Goal: Task Accomplishment & Management: Use online tool/utility

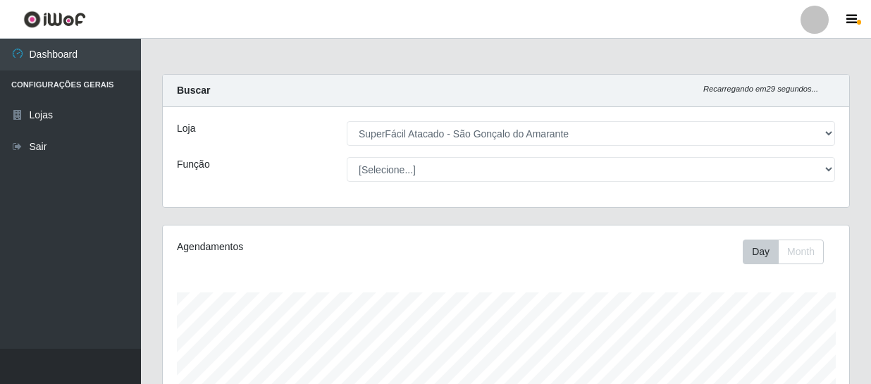
select select "408"
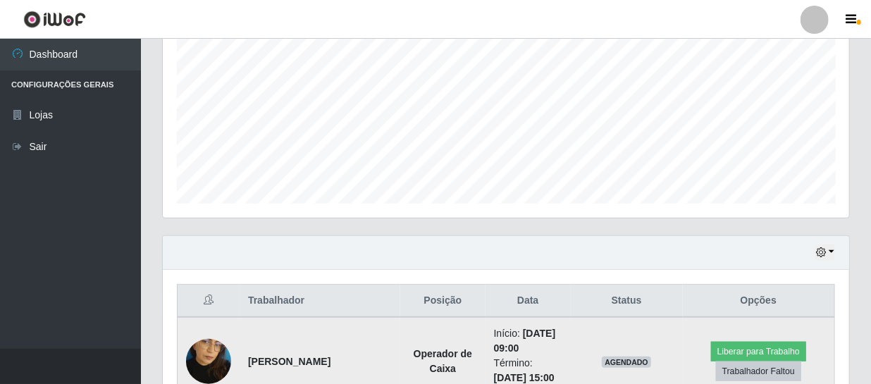
scroll to position [292, 686]
click at [750, 347] on button "Liberar para Trabalho" at bounding box center [758, 352] width 95 height 20
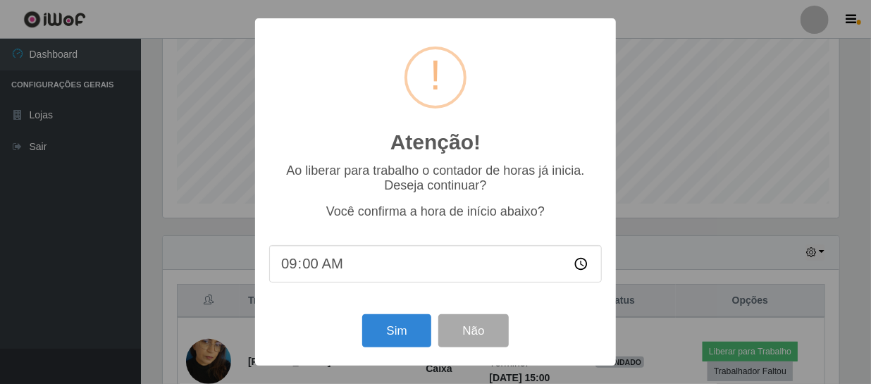
scroll to position [292, 680]
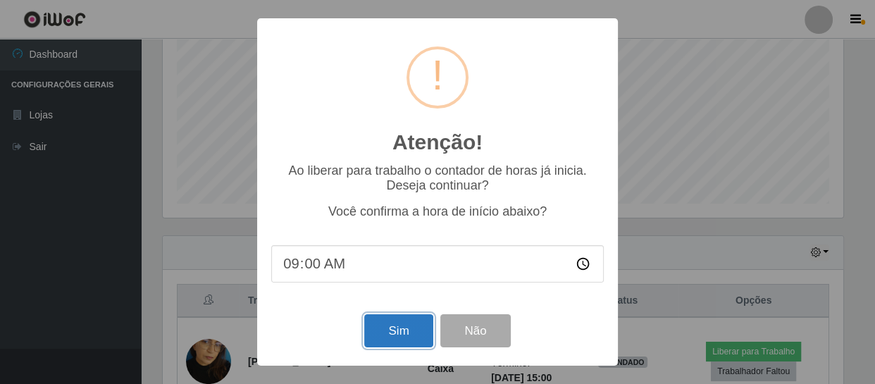
click at [402, 325] on button "Sim" at bounding box center [398, 330] width 68 height 33
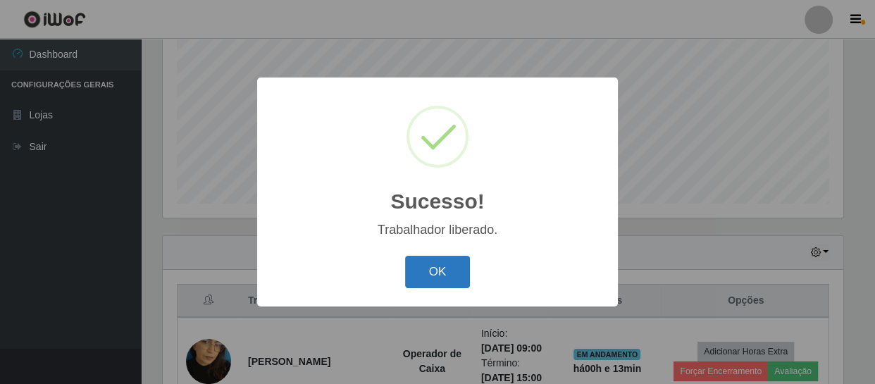
click at [461, 270] on button "OK" at bounding box center [438, 272] width 66 height 33
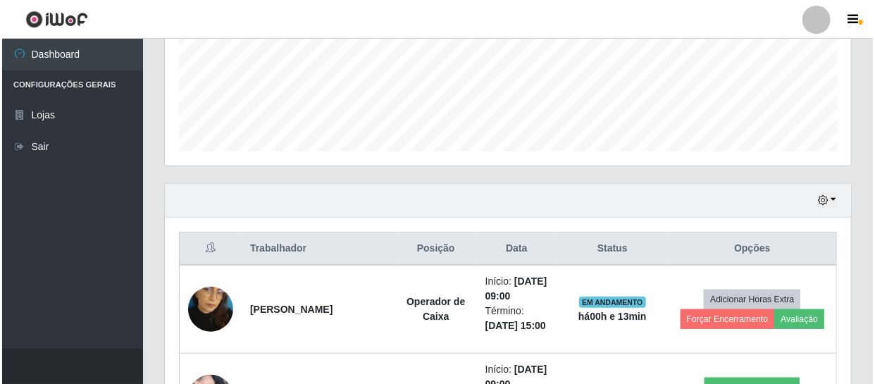
scroll to position [428, 0]
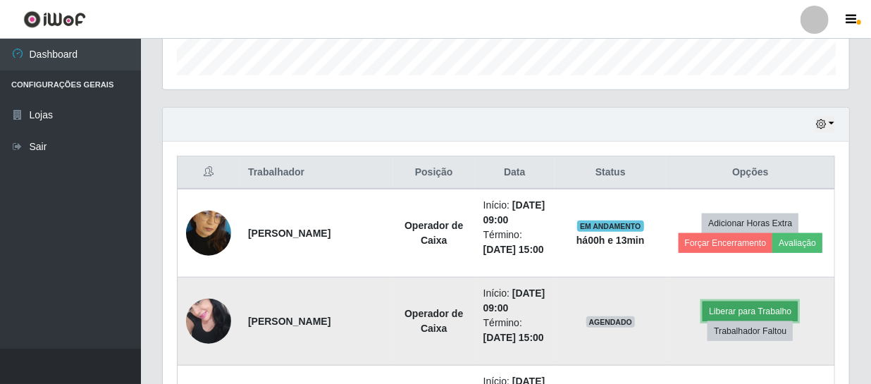
click at [716, 313] on button "Liberar para Trabalho" at bounding box center [749, 311] width 95 height 20
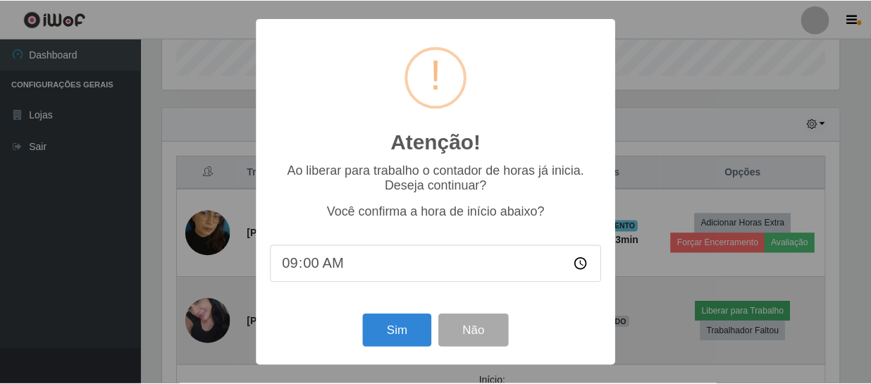
scroll to position [292, 680]
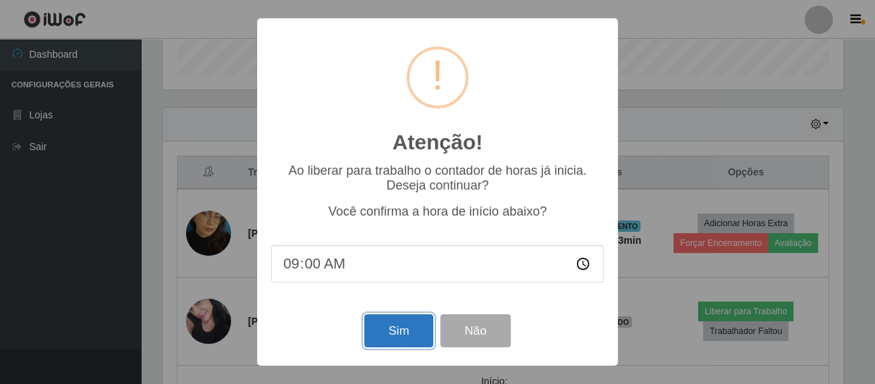
click at [394, 328] on button "Sim" at bounding box center [398, 330] width 68 height 33
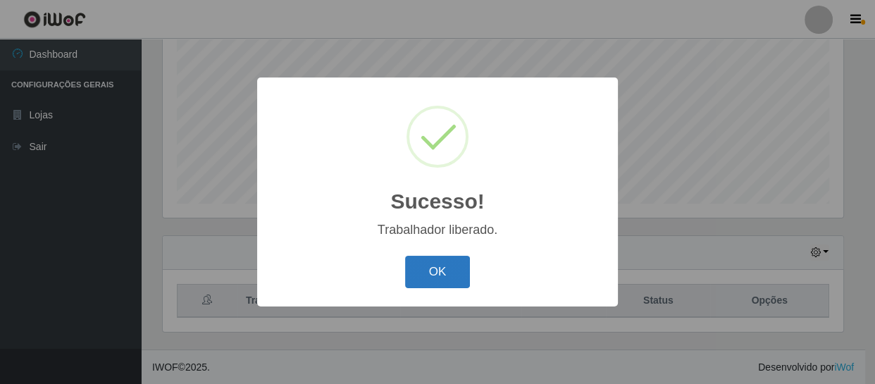
click at [423, 265] on button "OK" at bounding box center [438, 272] width 66 height 33
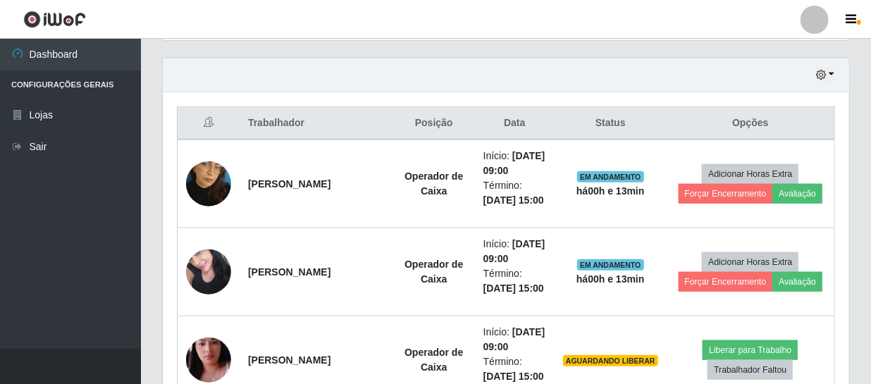
scroll to position [556, 0]
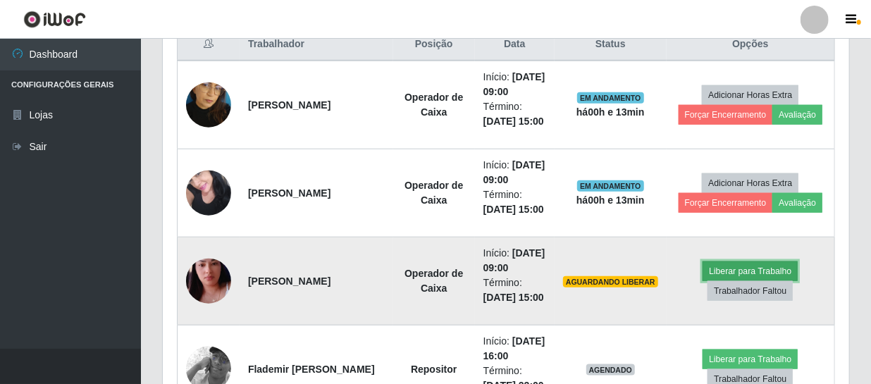
click at [747, 268] on button "Liberar para Trabalho" at bounding box center [749, 271] width 95 height 20
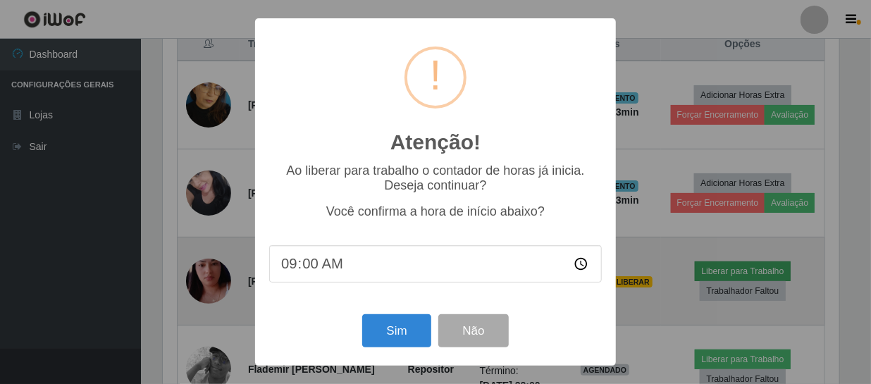
scroll to position [292, 680]
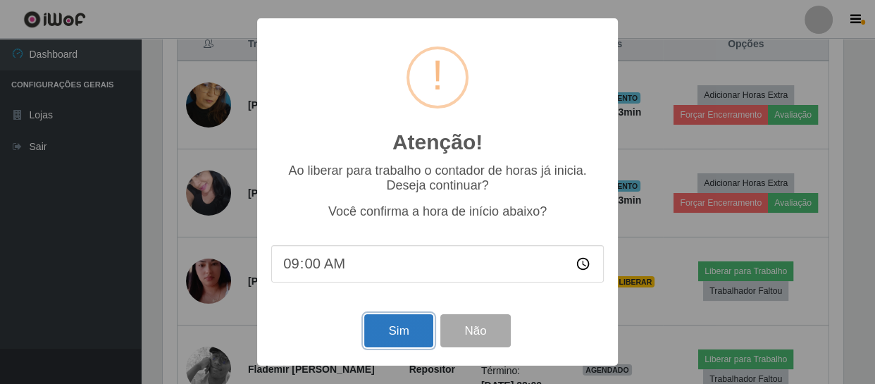
click at [387, 327] on button "Sim" at bounding box center [398, 330] width 68 height 33
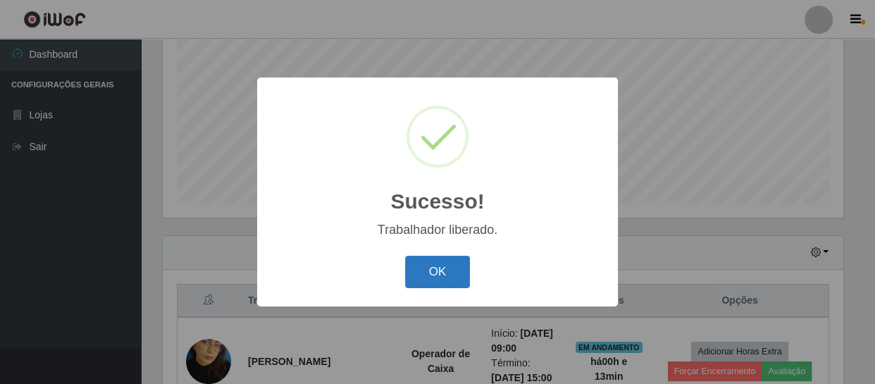
click at [453, 265] on button "OK" at bounding box center [438, 272] width 66 height 33
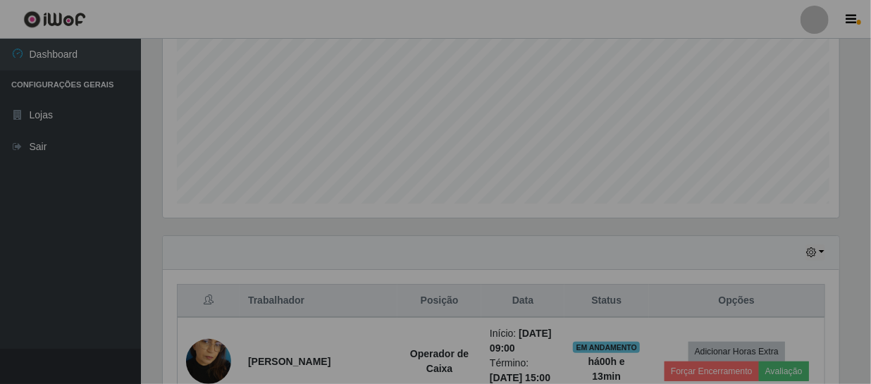
scroll to position [0, 0]
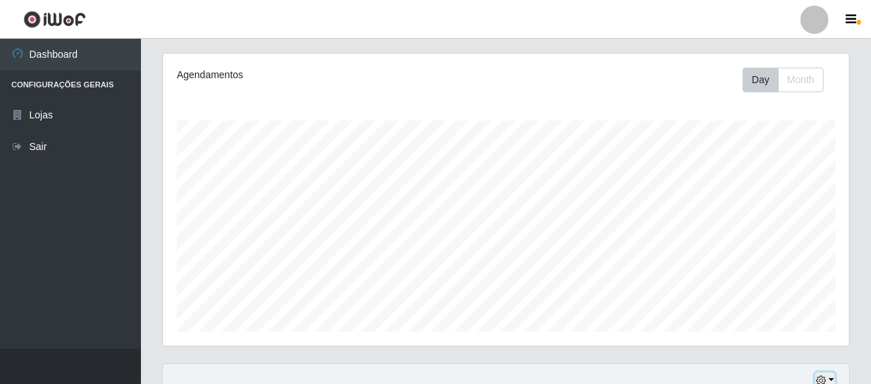
click at [823, 377] on icon "button" at bounding box center [821, 380] width 10 height 10
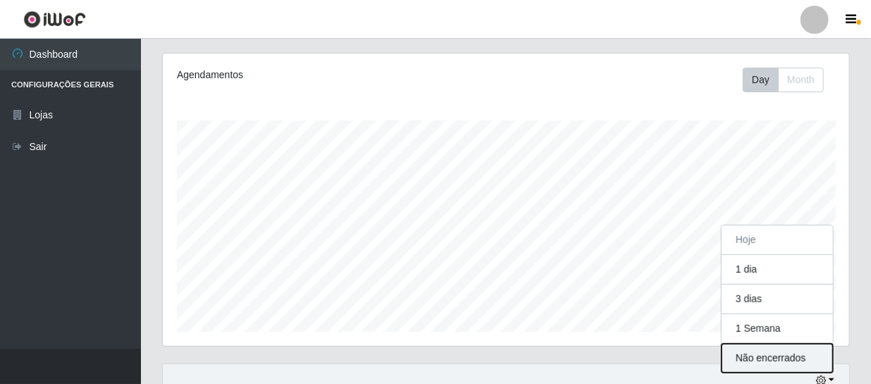
click at [790, 359] on button "Não encerrados" at bounding box center [776, 358] width 111 height 29
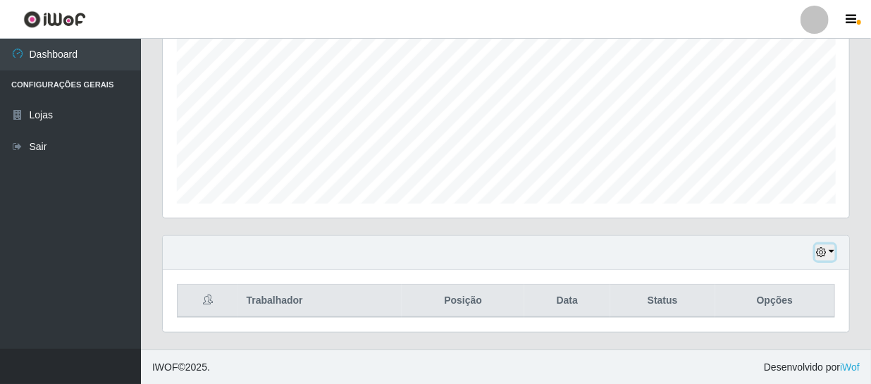
click at [819, 248] on icon "button" at bounding box center [821, 252] width 10 height 10
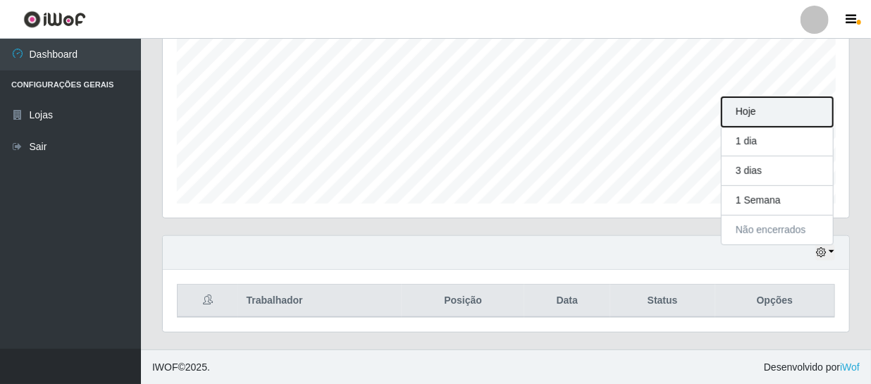
click at [768, 111] on button "Hoje" at bounding box center [776, 112] width 111 height 30
